Goal: Information Seeking & Learning: Learn about a topic

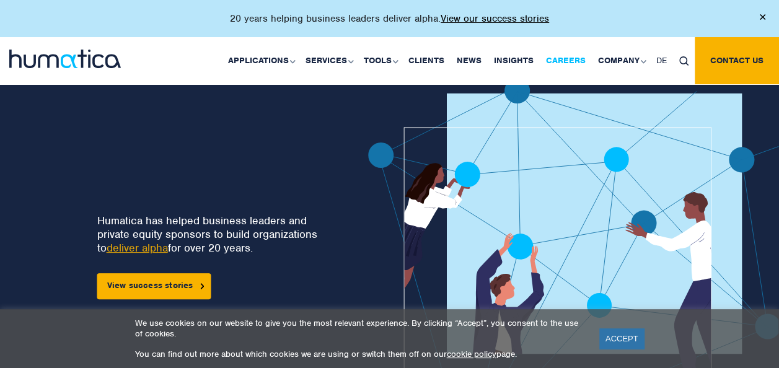
click at [569, 62] on link "Careers" at bounding box center [566, 60] width 52 height 47
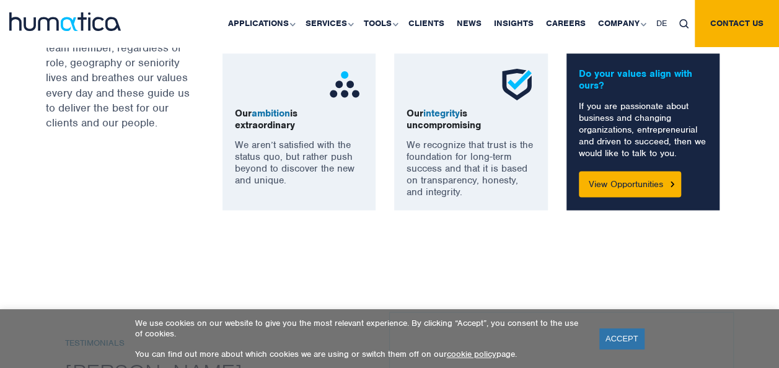
scroll to position [1139, 0]
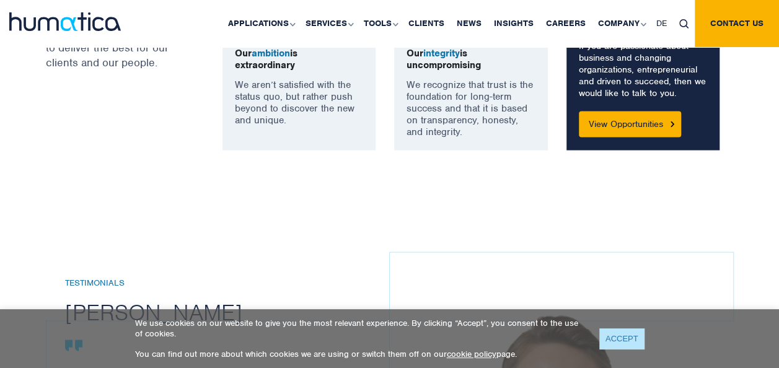
click at [610, 335] on link "ACCEPT" at bounding box center [621, 338] width 45 height 20
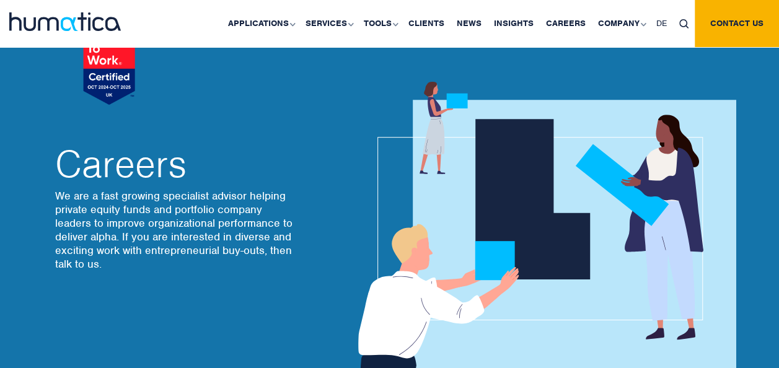
scroll to position [0, 0]
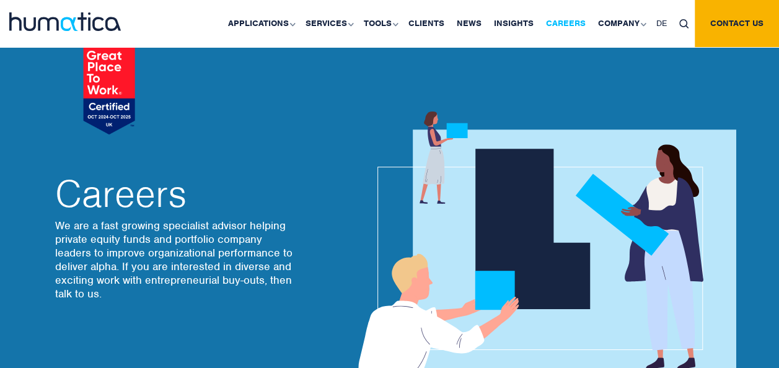
click at [579, 26] on link "Careers" at bounding box center [566, 23] width 52 height 47
click at [575, 25] on link "Careers" at bounding box center [566, 23] width 52 height 47
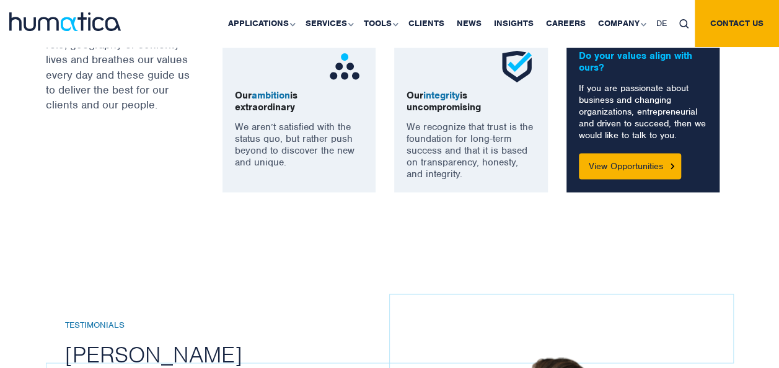
scroll to position [1000, 0]
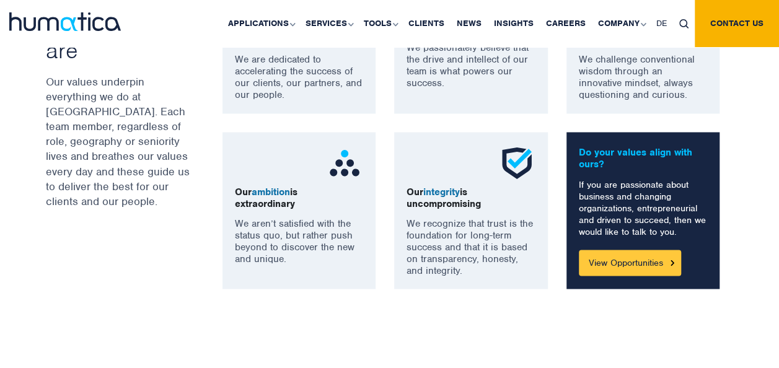
click at [654, 261] on link "View Opportunities" at bounding box center [630, 263] width 102 height 26
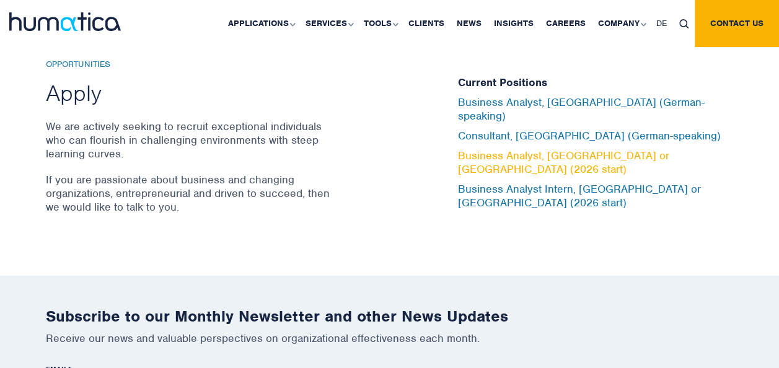
click at [571, 149] on link "Business Analyst, London or Munich (2026 start)" at bounding box center [563, 162] width 211 height 27
